Goal: Information Seeking & Learning: Learn about a topic

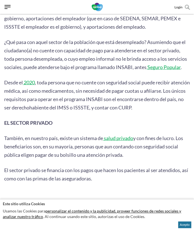
scroll to position [251, 0]
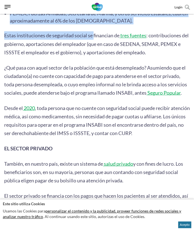
drag, startPoint x: 2, startPoint y: 35, endPoint x: 94, endPoint y: 35, distance: 91.6
click at [93, 35] on span "Estas instituciones de seguridad social se financian de" at bounding box center [61, 35] width 115 height 6
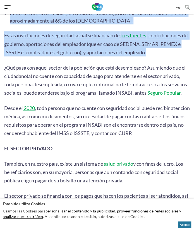
drag, startPoint x: 1, startPoint y: 36, endPoint x: 164, endPoint y: 53, distance: 163.9
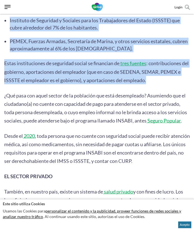
scroll to position [111, 0]
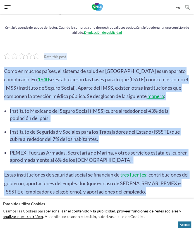
click at [61, 121] on li "Instituto Mexicano del Seguro Social (IMSS) cubre alrededor del 43% de la pobla…" at bounding box center [100, 114] width 180 height 14
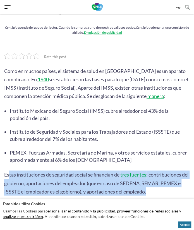
drag, startPoint x: 9, startPoint y: 174, endPoint x: 158, endPoint y: 189, distance: 150.3
click at [158, 189] on p "Estas instituciones de seguridad social se financian de tres fuentes : contribu…" at bounding box center [96, 182] width 185 height 25
copy p "tas instituciones de seguridad social se financian de tres fuentes : contribuci…"
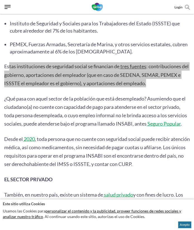
scroll to position [279, 0]
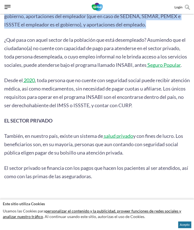
drag, startPoint x: 81, startPoint y: 136, endPoint x: 153, endPoint y: 151, distance: 72.9
click at [153, 151] on p "También, en nuestro país, existe un sistema de salud privado y con fines de luc…" at bounding box center [96, 143] width 185 height 25
copy p "sistema de salud privado y con fines de lucro. Los beneficiarios son, en su may…"
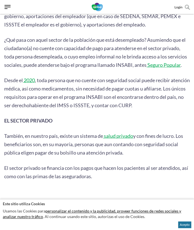
click at [31, 168] on span "El sector privado se financia con los pagos que hacen los pacientes al ser aten…" at bounding box center [96, 172] width 184 height 14
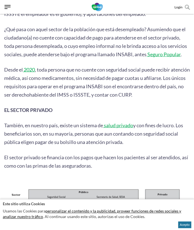
scroll to position [236, 0]
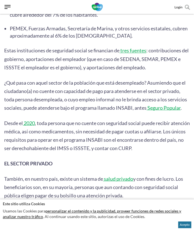
click at [131, 52] on span "tres fuentes" at bounding box center [133, 50] width 26 height 6
